Goal: Information Seeking & Learning: Learn about a topic

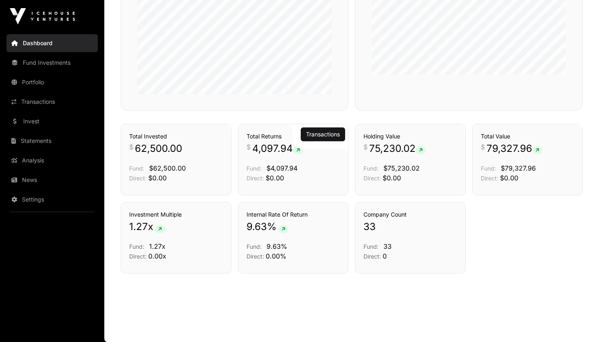
scroll to position [529, 0]
click at [35, 128] on link "Invest" at bounding box center [52, 121] width 91 height 18
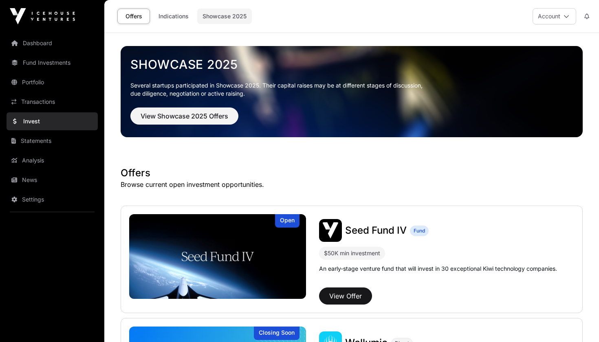
click at [235, 15] on link "Showcase 2025" at bounding box center [224, 16] width 55 height 15
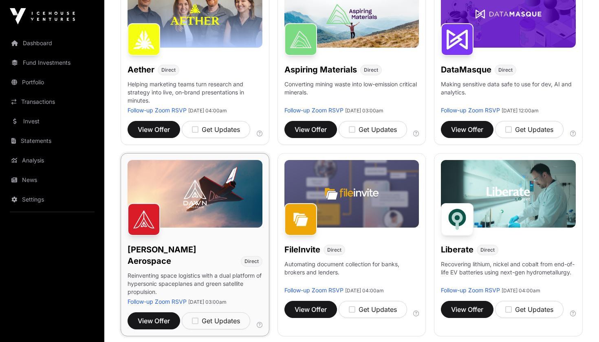
scroll to position [151, 0]
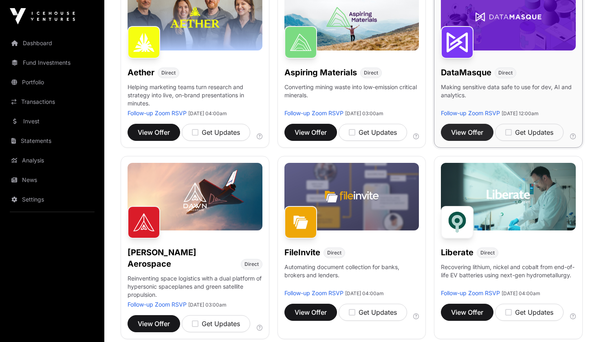
click at [467, 137] on span "View Offer" at bounding box center [467, 133] width 32 height 10
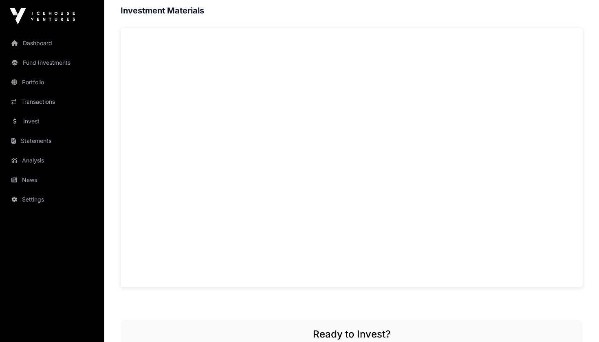
scroll to position [556, 0]
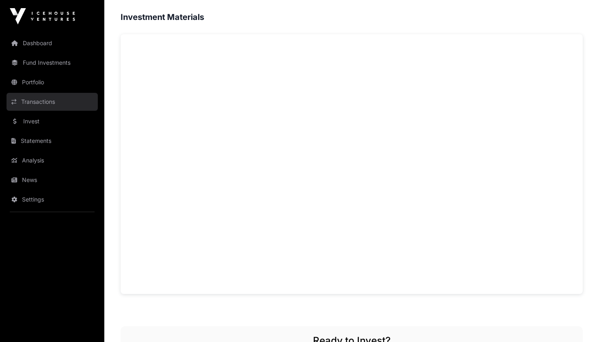
click at [41, 99] on link "Transactions" at bounding box center [52, 102] width 91 height 18
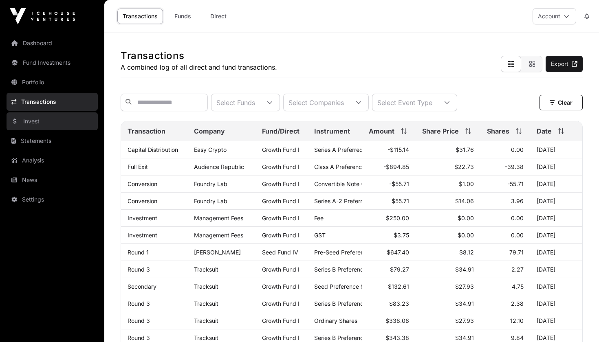
click at [35, 123] on link "Invest" at bounding box center [52, 121] width 91 height 18
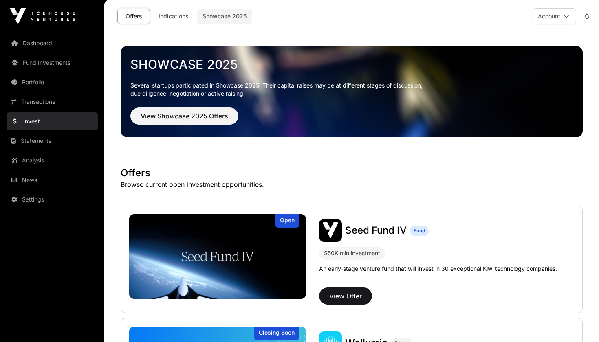
click at [211, 17] on link "Showcase 2025" at bounding box center [224, 16] width 55 height 15
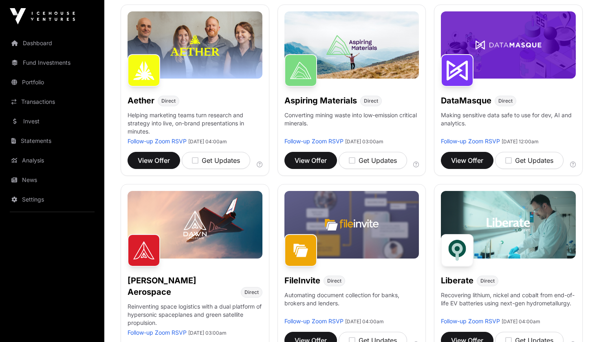
scroll to position [124, 0]
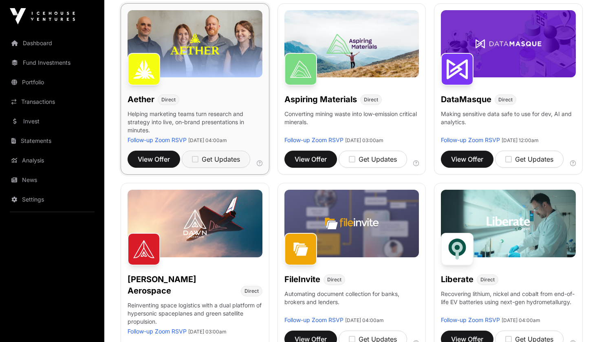
click at [196, 161] on icon "button" at bounding box center [195, 159] width 7 height 7
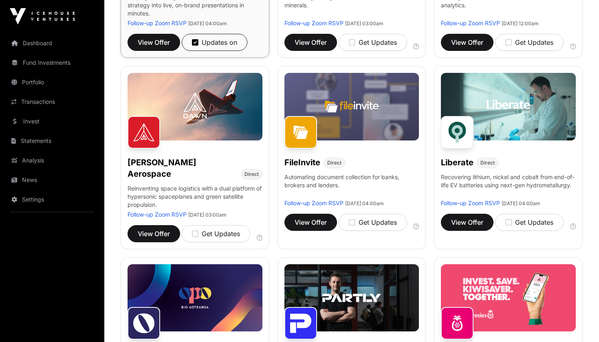
scroll to position [245, 0]
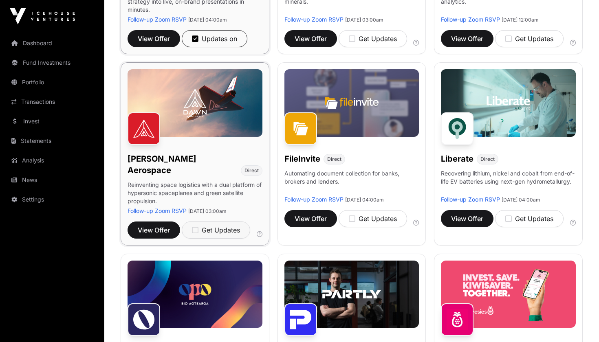
click at [194, 227] on icon "button" at bounding box center [195, 230] width 7 height 7
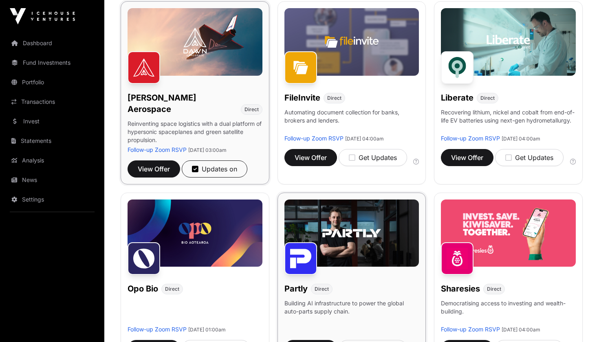
scroll to position [308, 0]
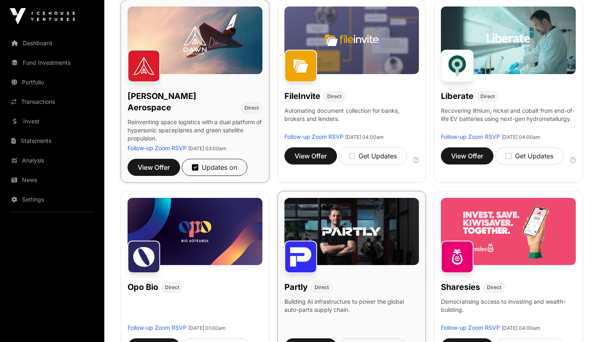
click at [352, 342] on icon "button" at bounding box center [352, 347] width 7 height 7
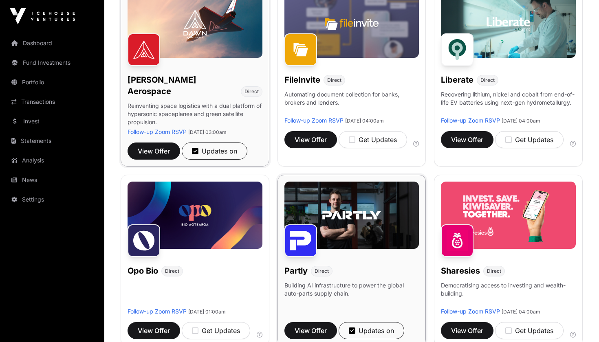
scroll to position [341, 0]
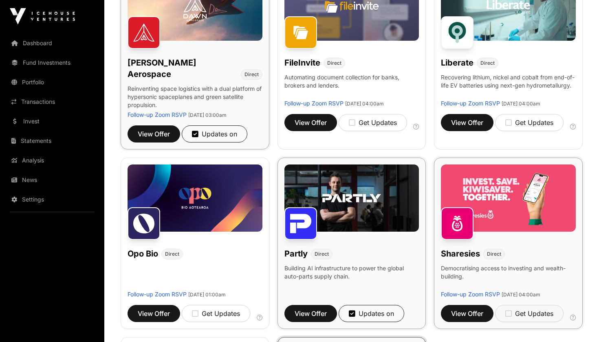
click at [512, 310] on icon "button" at bounding box center [508, 313] width 7 height 7
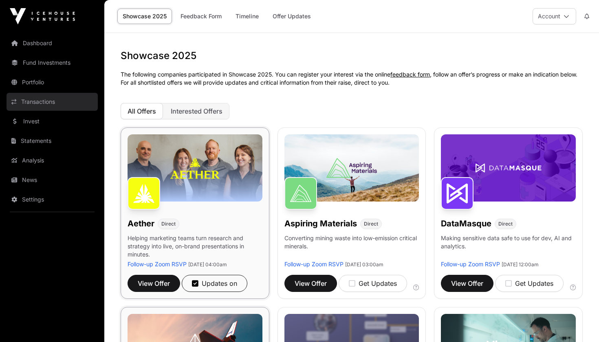
scroll to position [0, 0]
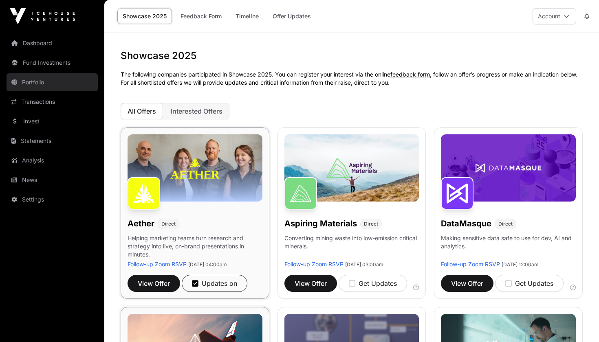
click at [30, 86] on link "Portfolio" at bounding box center [52, 82] width 91 height 18
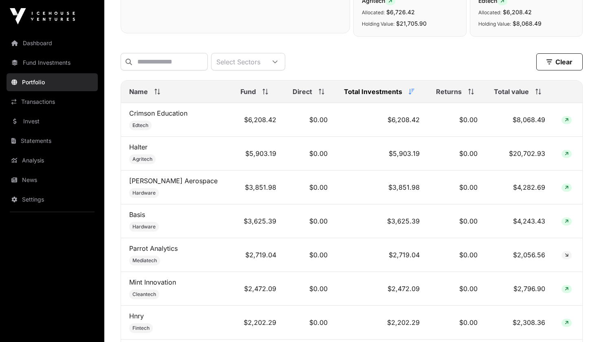
scroll to position [321, 0]
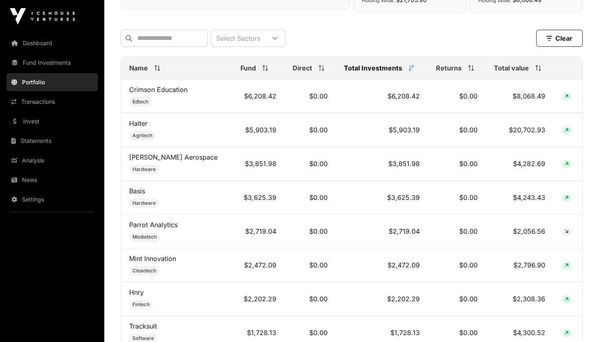
click at [511, 73] on span "Total value" at bounding box center [511, 68] width 35 height 10
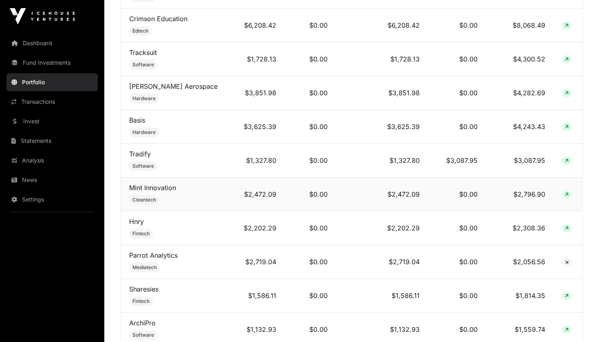
scroll to position [426, 0]
click at [141, 225] on link "Hnry" at bounding box center [136, 221] width 15 height 8
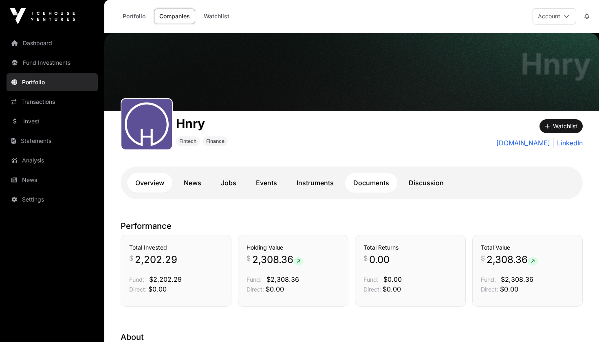
click at [360, 187] on link "Documents" at bounding box center [371, 183] width 52 height 20
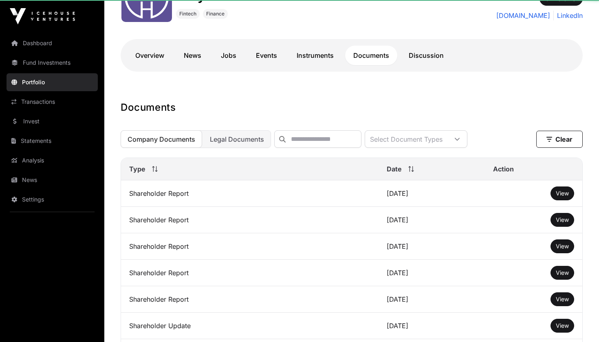
scroll to position [176, 0]
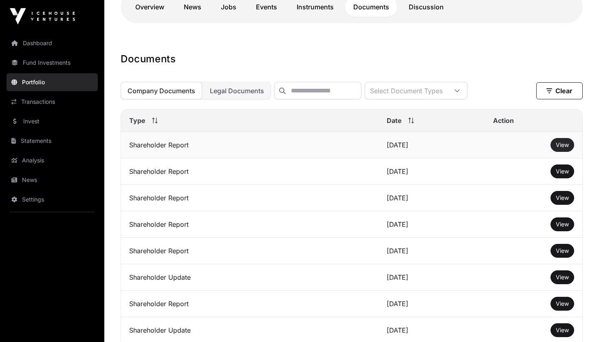
click at [558, 144] on span "View" at bounding box center [562, 144] width 13 height 7
